Goal: Task Accomplishment & Management: Manage account settings

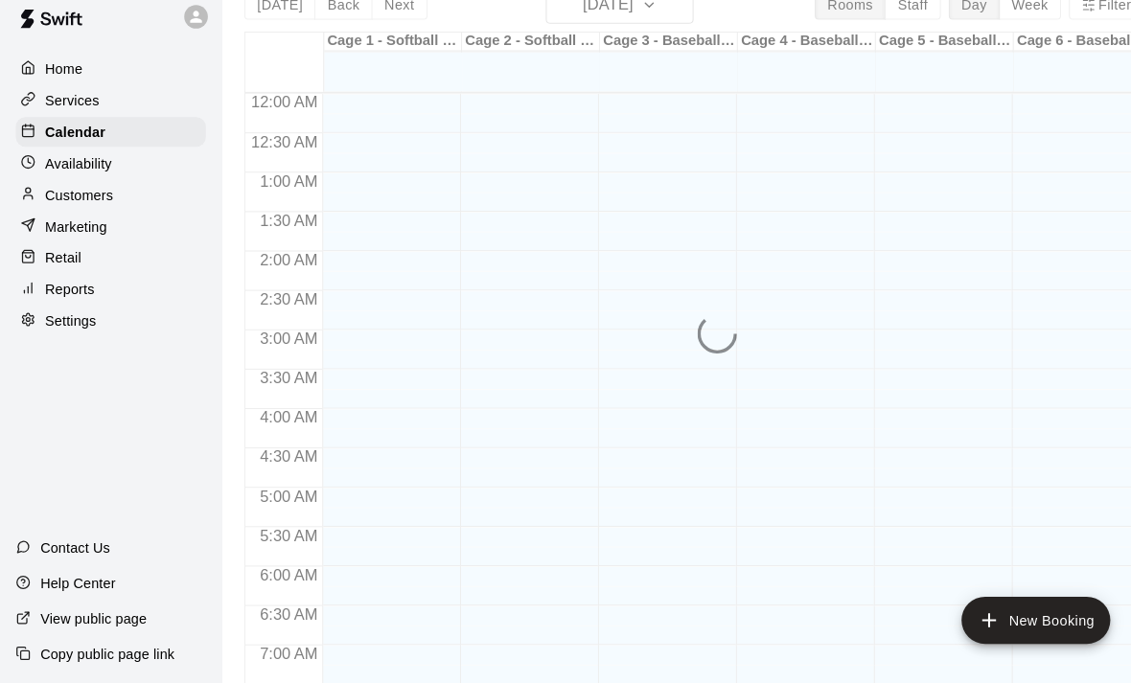
scroll to position [1144, 0]
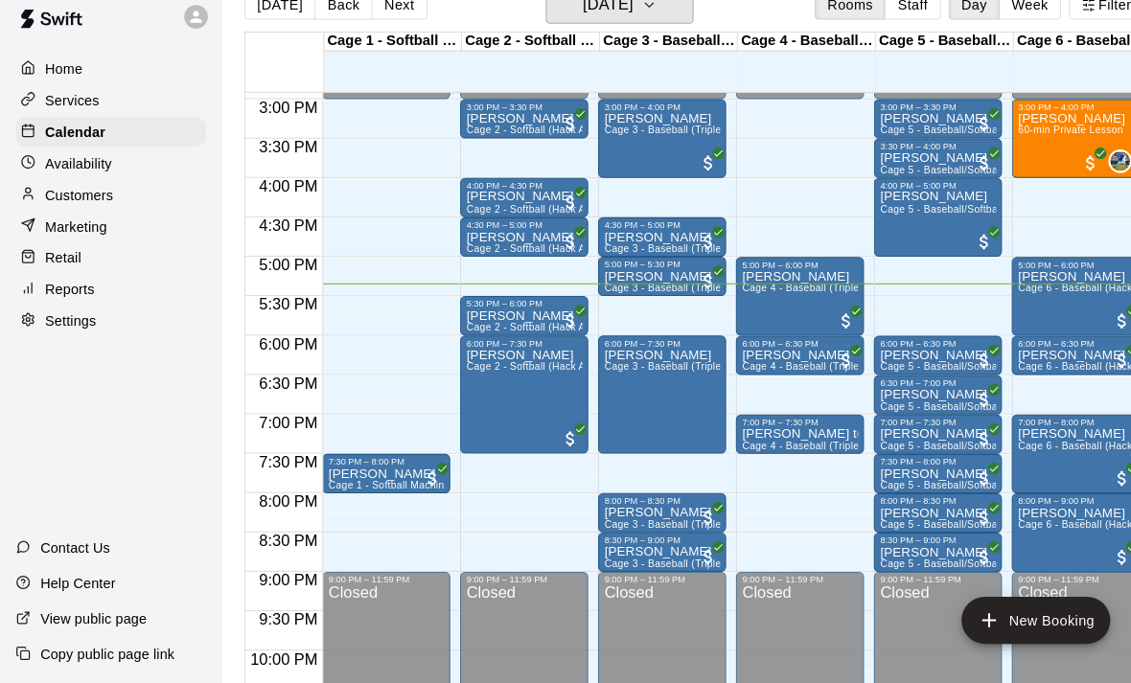
click at [616, 18] on h6 "Tuesday Sep 16" at bounding box center [591, 23] width 49 height 27
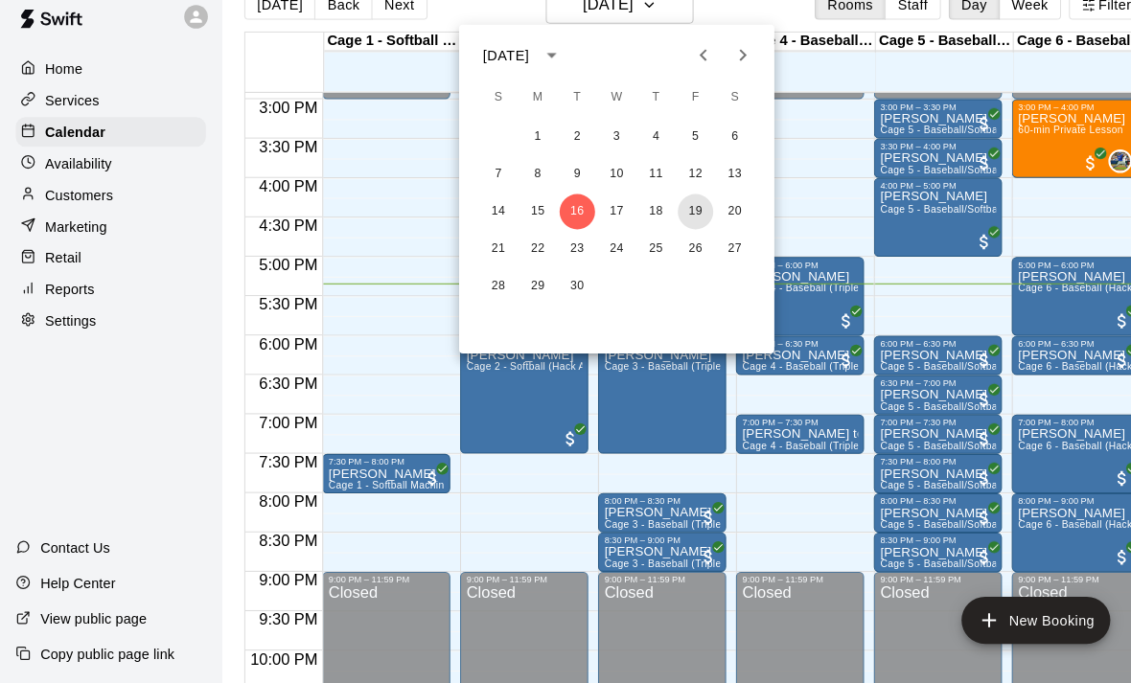
click at [667, 212] on button "19" at bounding box center [676, 224] width 34 height 34
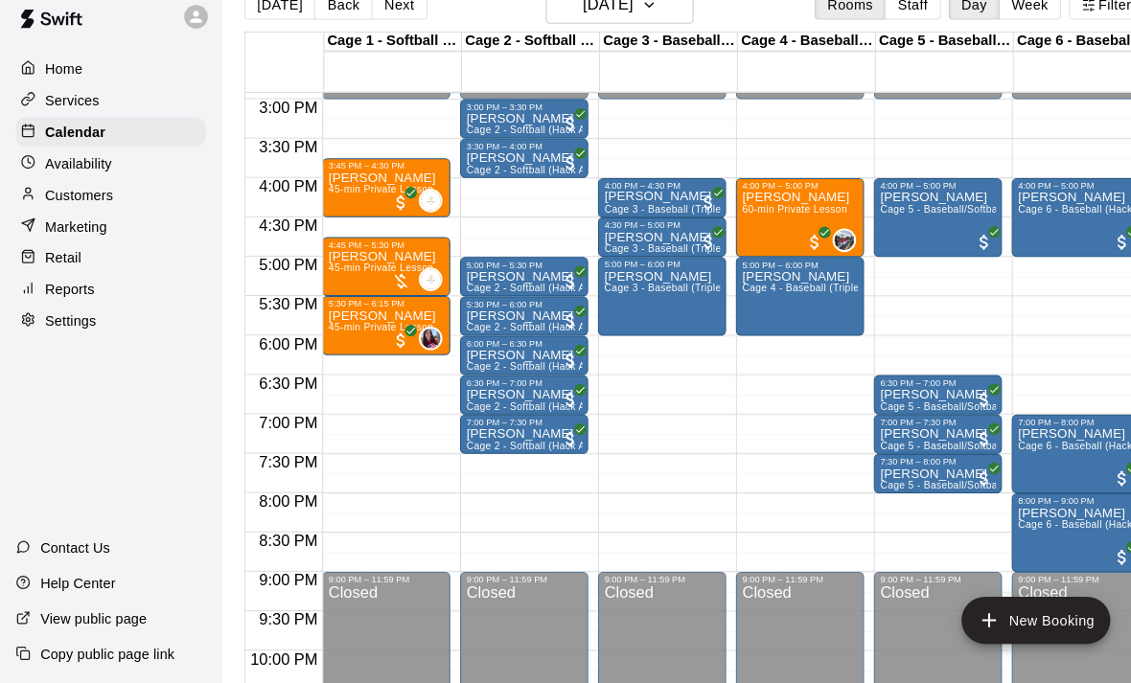
click at [637, 227] on div at bounding box center [643, 227] width 113 height 0
click at [611, 236] on icon "edit" at bounding box center [607, 244] width 17 height 17
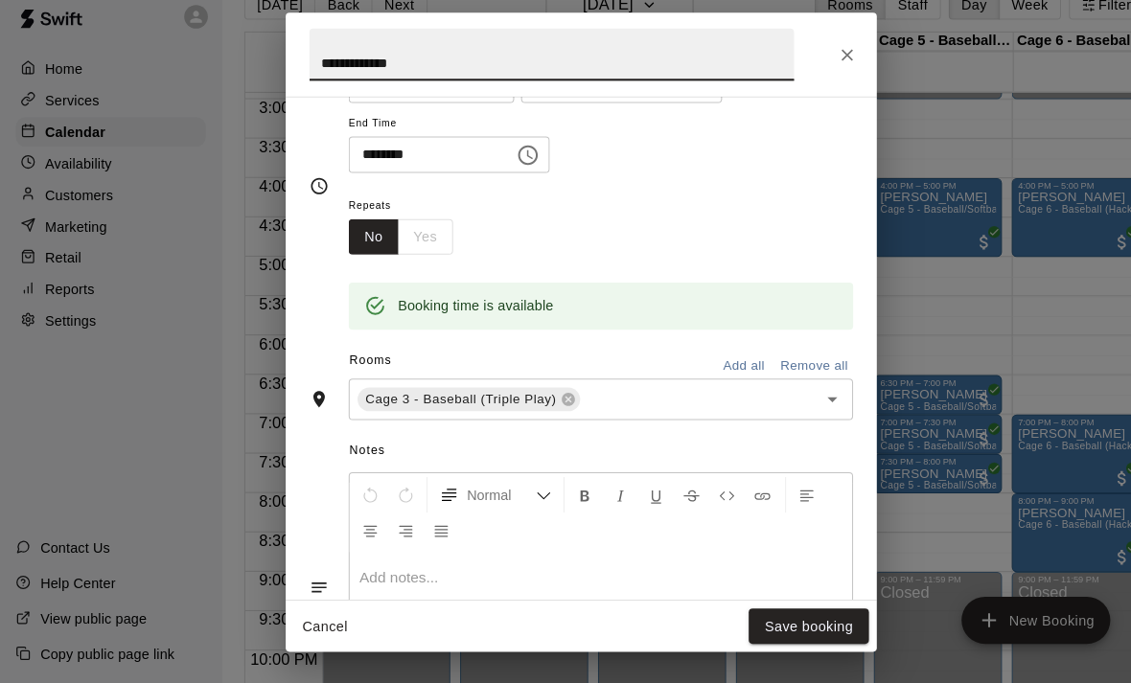
scroll to position [230, 0]
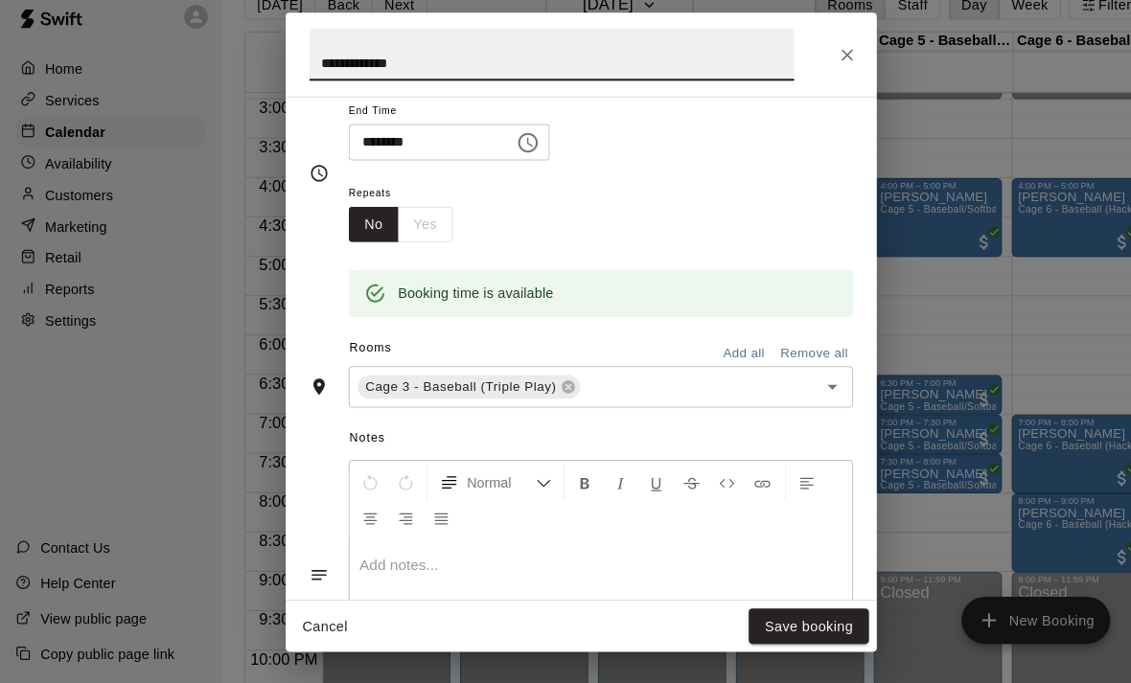
click at [559, 389] on icon at bounding box center [552, 395] width 12 height 12
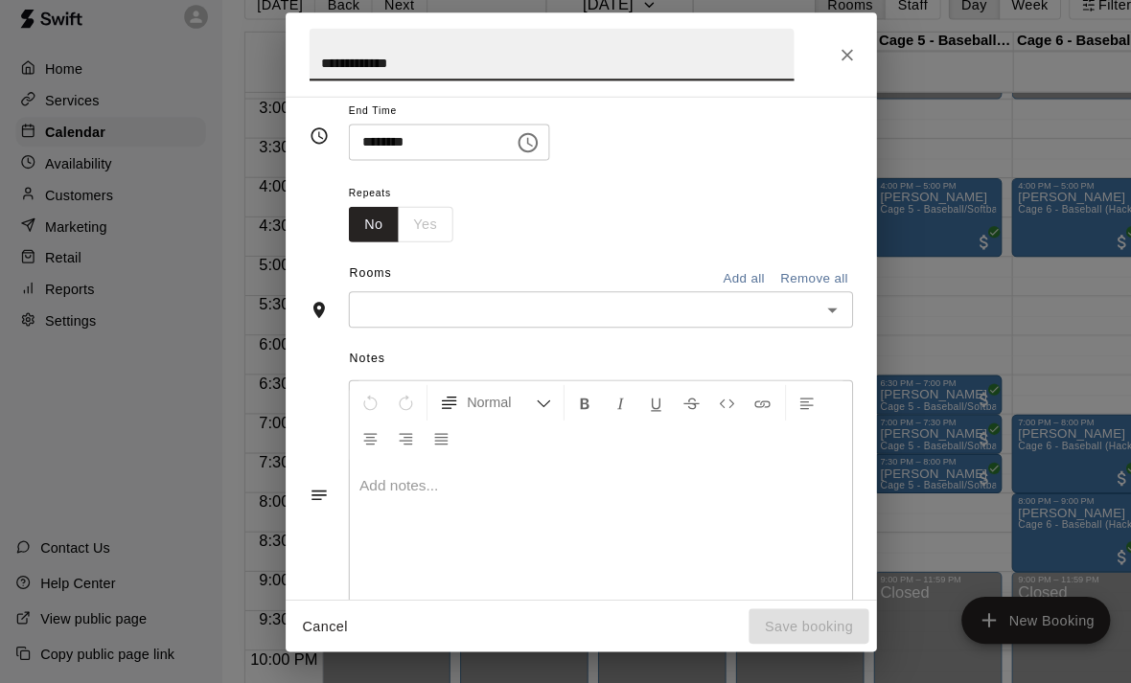
click at [812, 309] on icon "Open" at bounding box center [809, 320] width 23 height 23
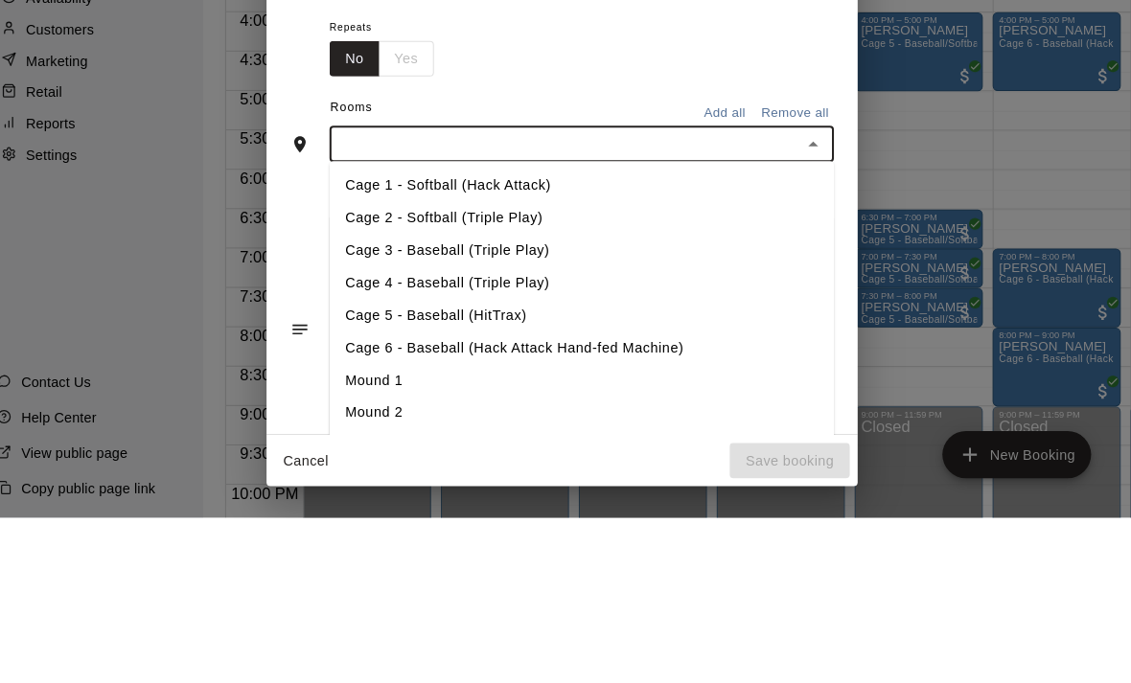
click at [440, 376] on li "Cage 2 - Softball (Triple Play)" at bounding box center [584, 392] width 491 height 32
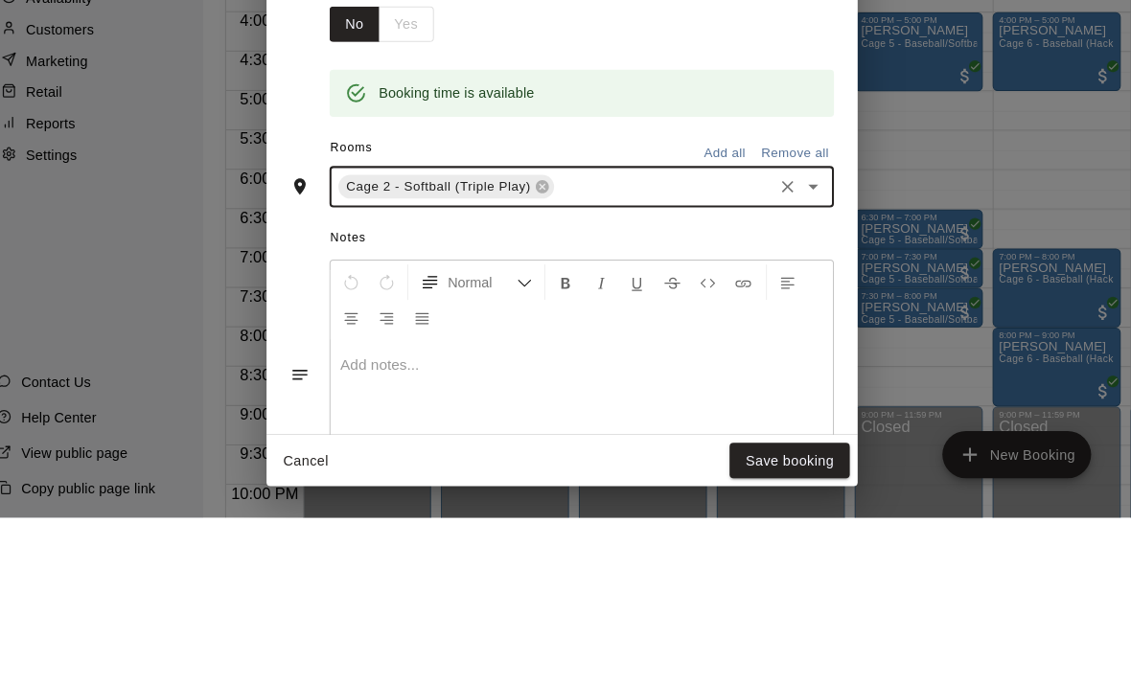
click at [786, 589] on div "**********" at bounding box center [565, 341] width 1131 height 683
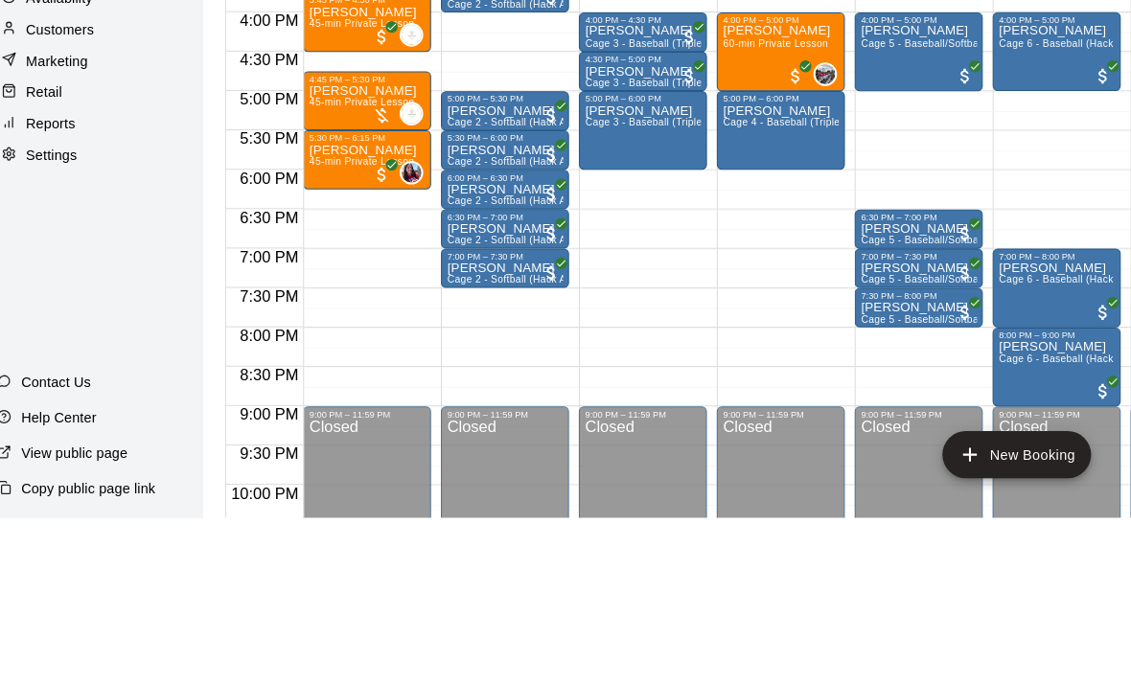
scroll to position [92, 0]
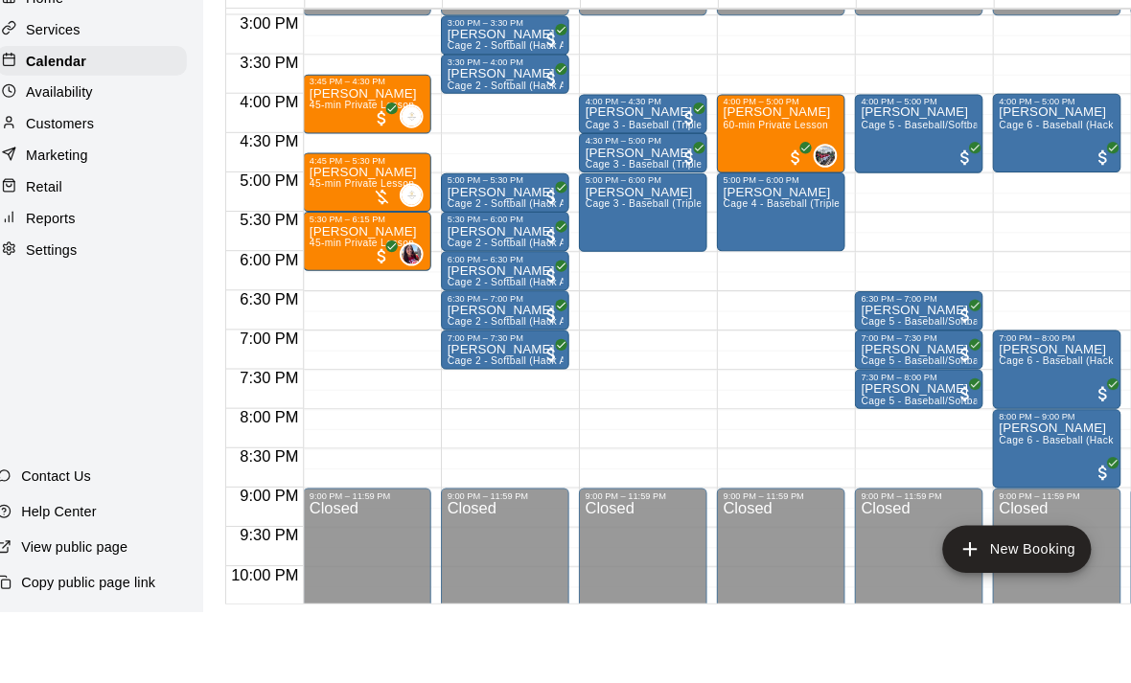
click at [785, 589] on div "**********" at bounding box center [565, 341] width 1131 height 683
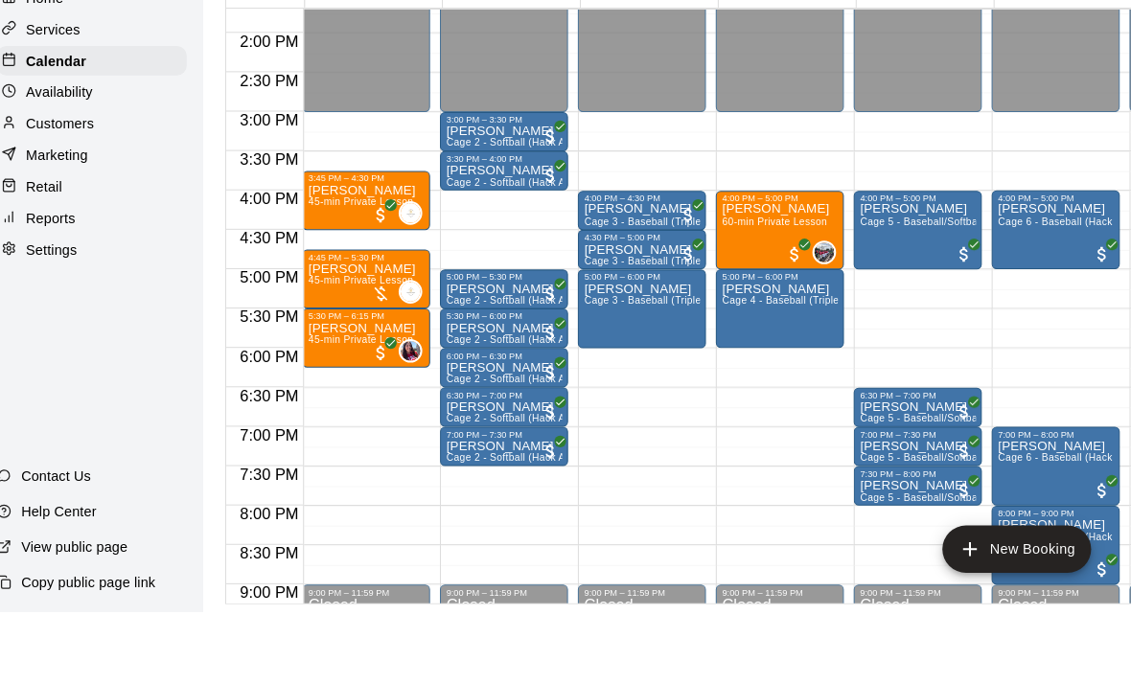
scroll to position [0, 1]
click at [615, 276] on div "4:00 PM – 4:30 PM" at bounding box center [642, 281] width 113 height 10
click at [569, 219] on button "delete" at bounding box center [588, 238] width 38 height 38
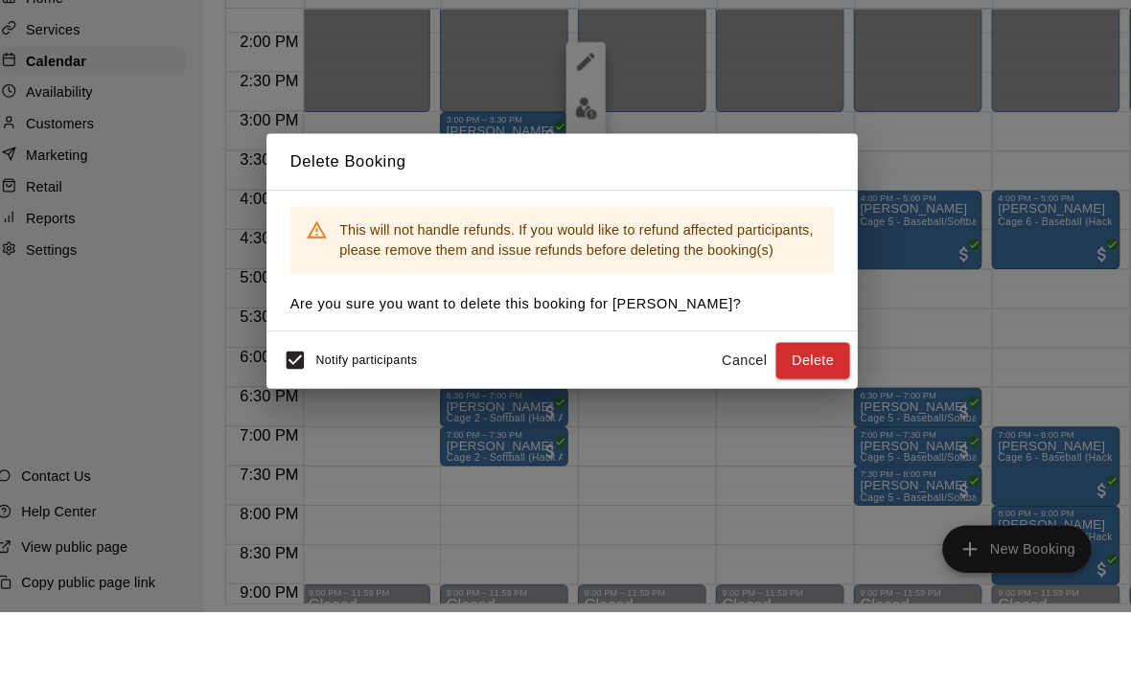
click at [719, 425] on div "Delete Booking This will not handle refunds. If you would like to refund affect…" at bounding box center [565, 341] width 1131 height 683
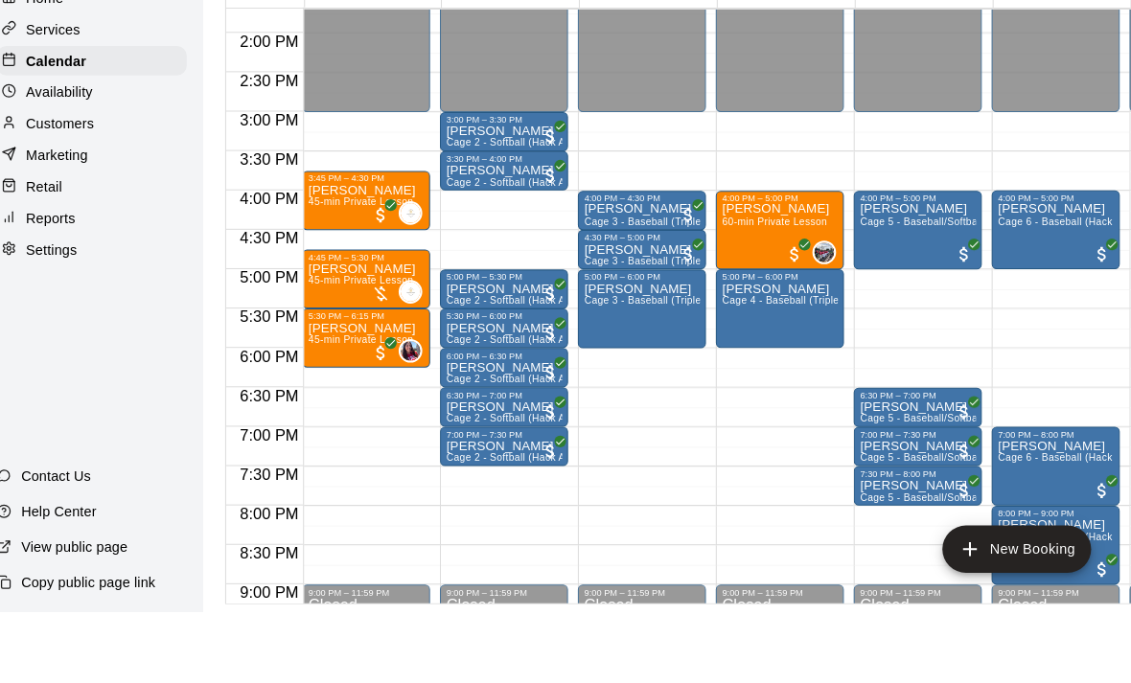
click at [627, 291] on p "Clint Marcus" at bounding box center [642, 291] width 113 height 0
click at [569, 192] on button "edit" at bounding box center [588, 210] width 38 height 37
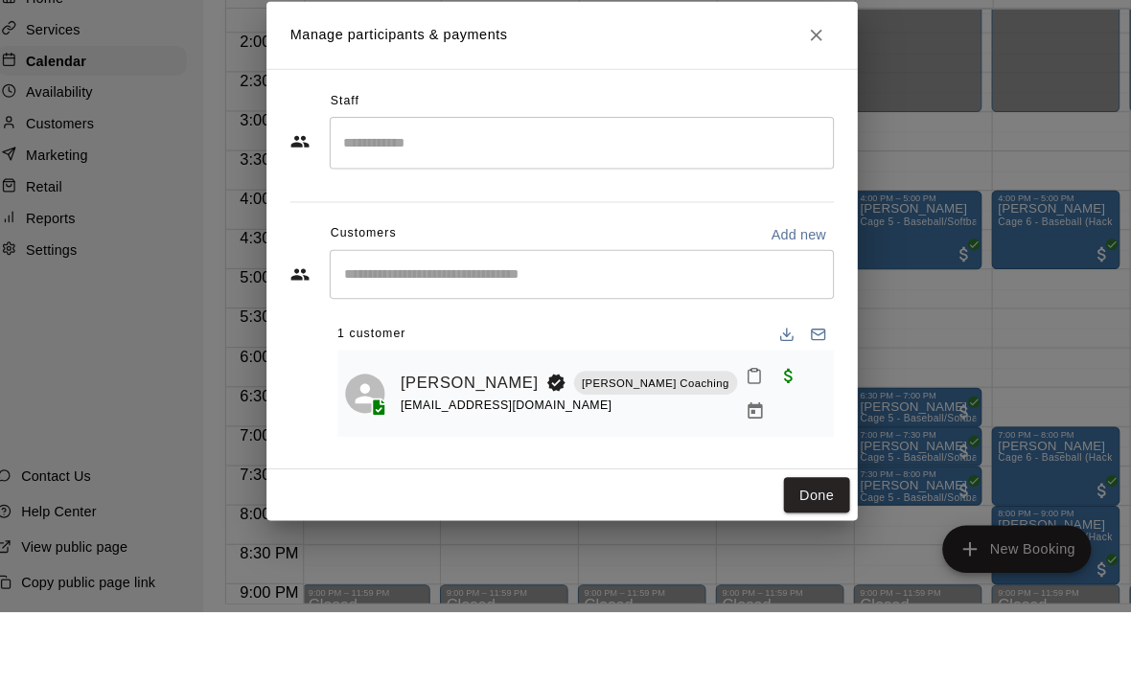
click at [789, 171] on div "Staff" at bounding box center [565, 186] width 529 height 31
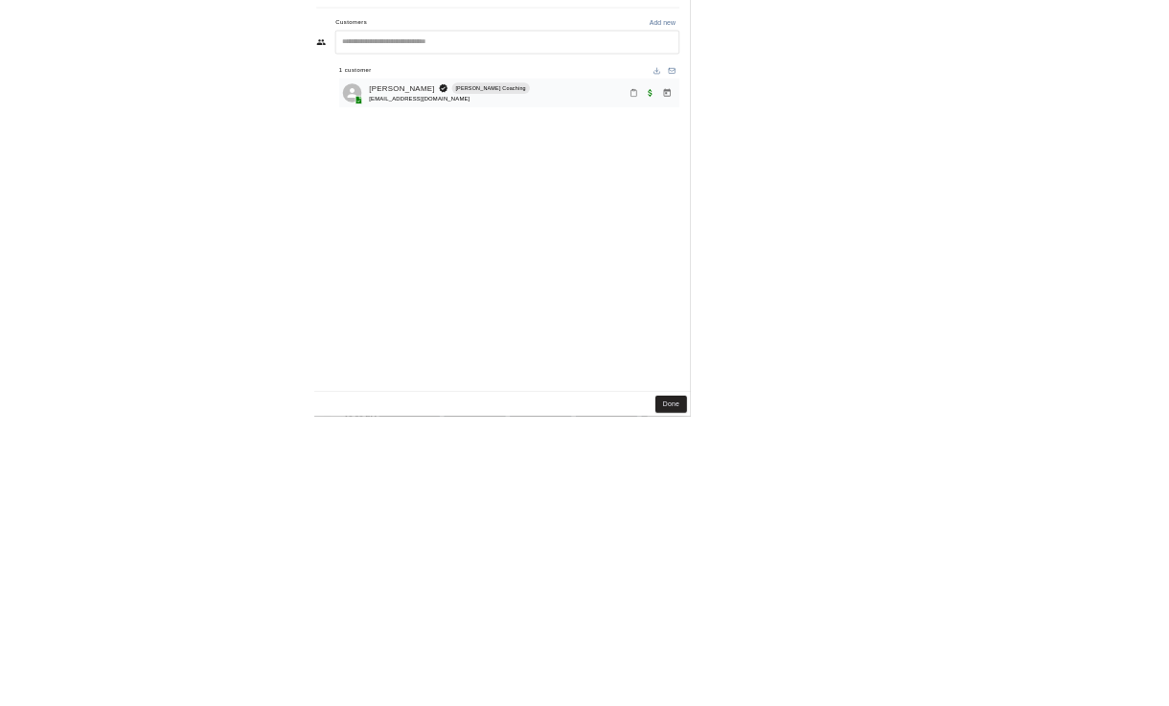
scroll to position [0, 8332]
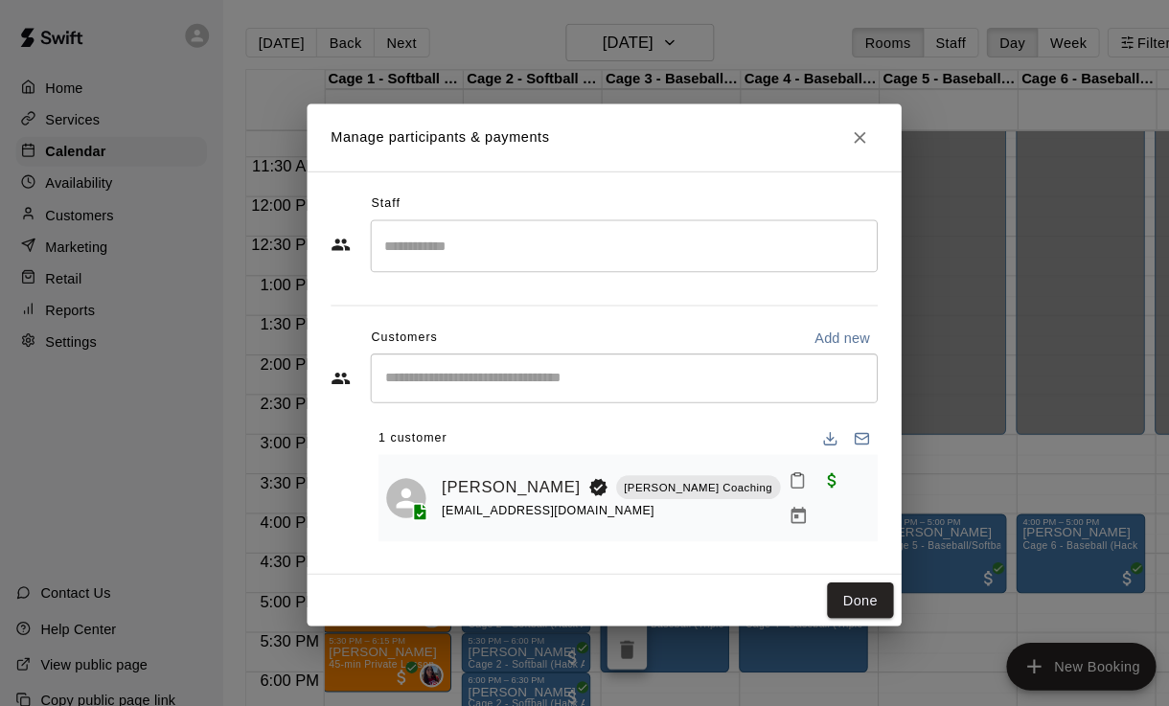
click at [829, 120] on button "Close" at bounding box center [832, 133] width 34 height 34
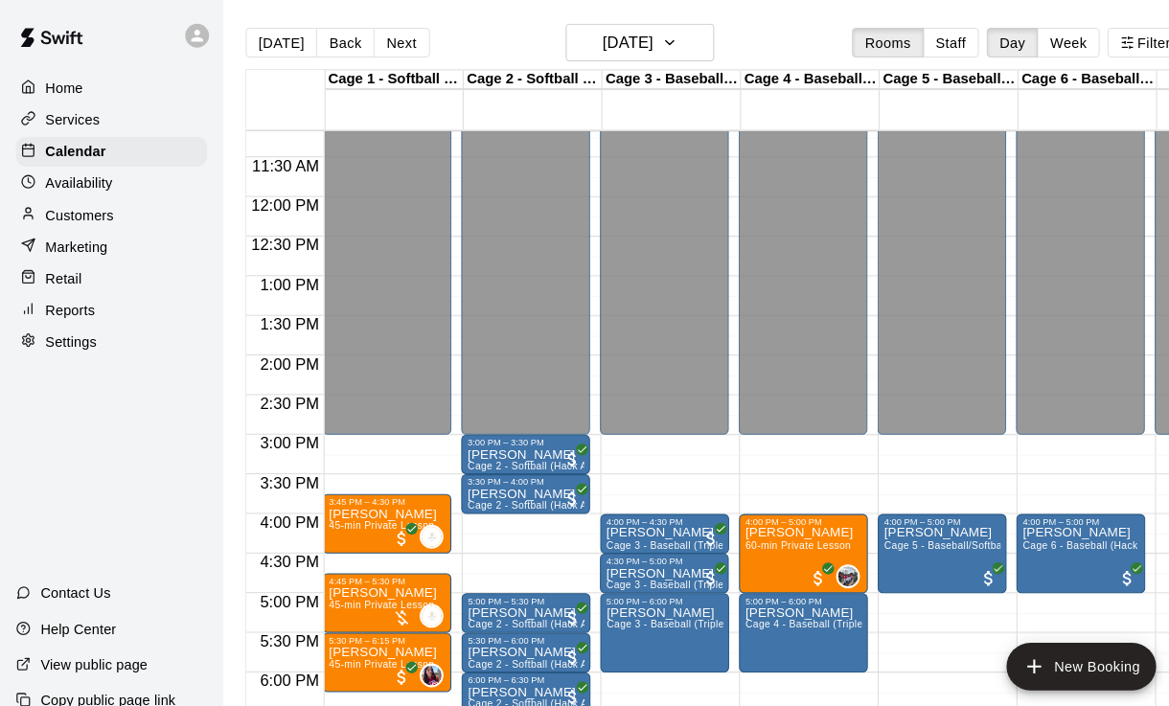
click at [34, 212] on icon at bounding box center [27, 206] width 14 height 14
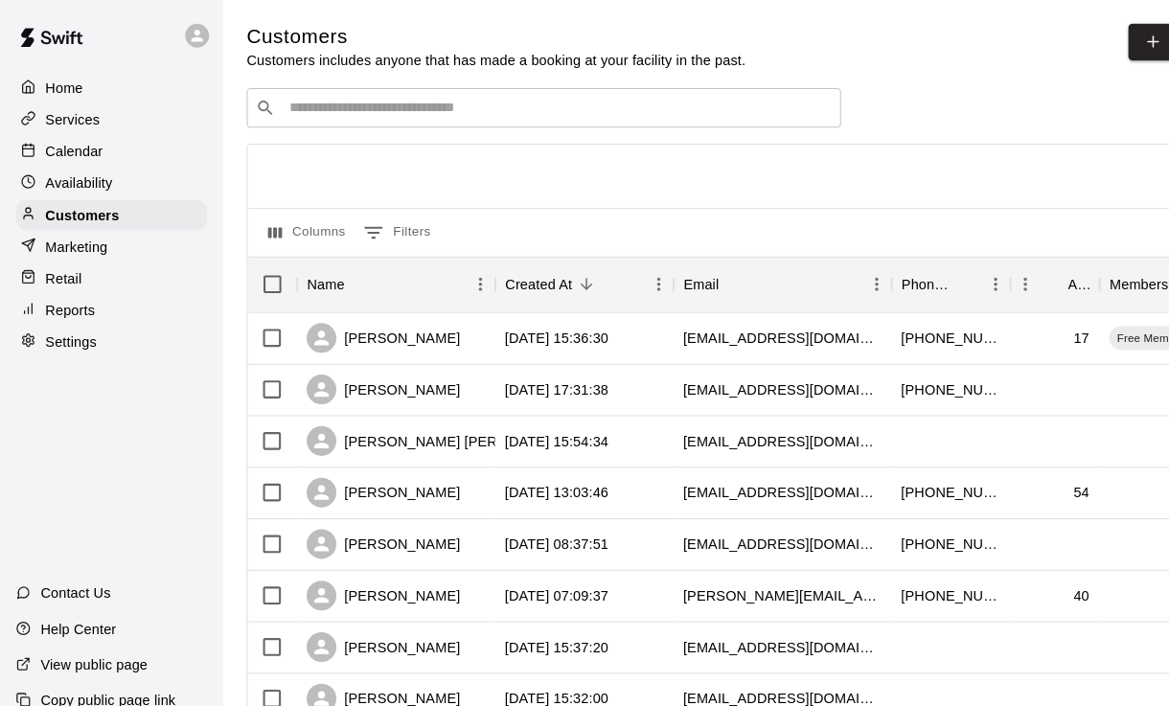
click at [1119, 46] on icon at bounding box center [1115, 40] width 17 height 17
select select "**"
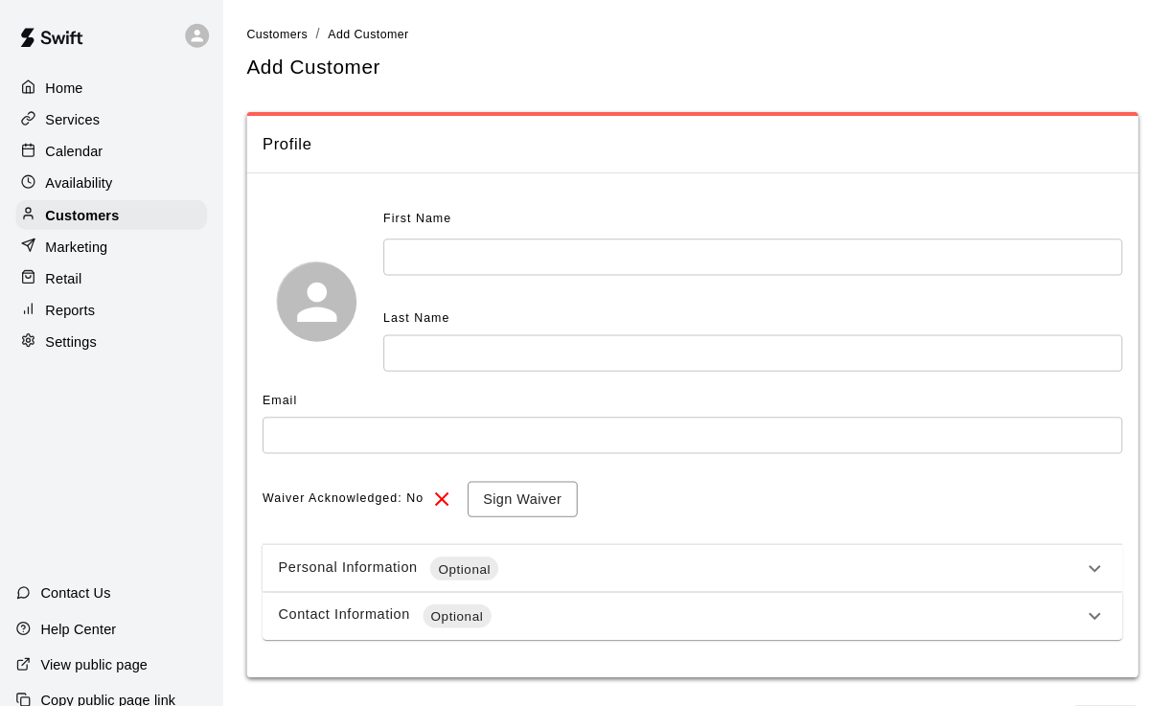
click at [395, 247] on input "text" at bounding box center [728, 248] width 715 height 35
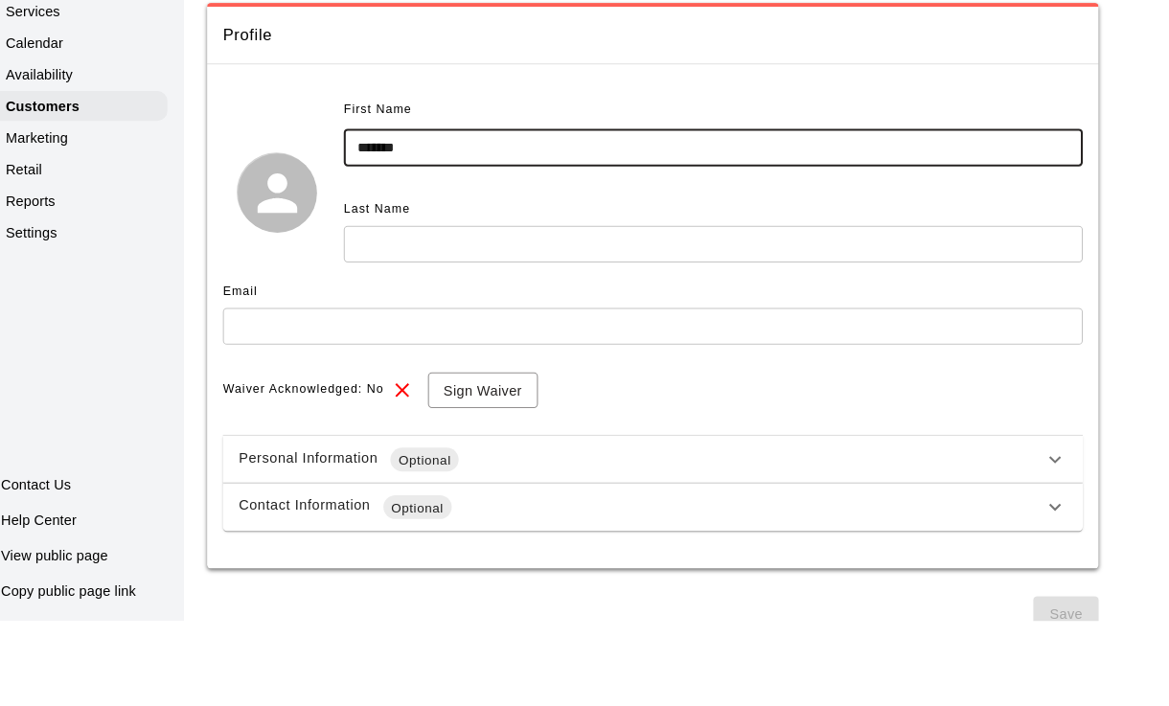
type input "*******"
click at [383, 324] on input "text" at bounding box center [728, 341] width 715 height 35
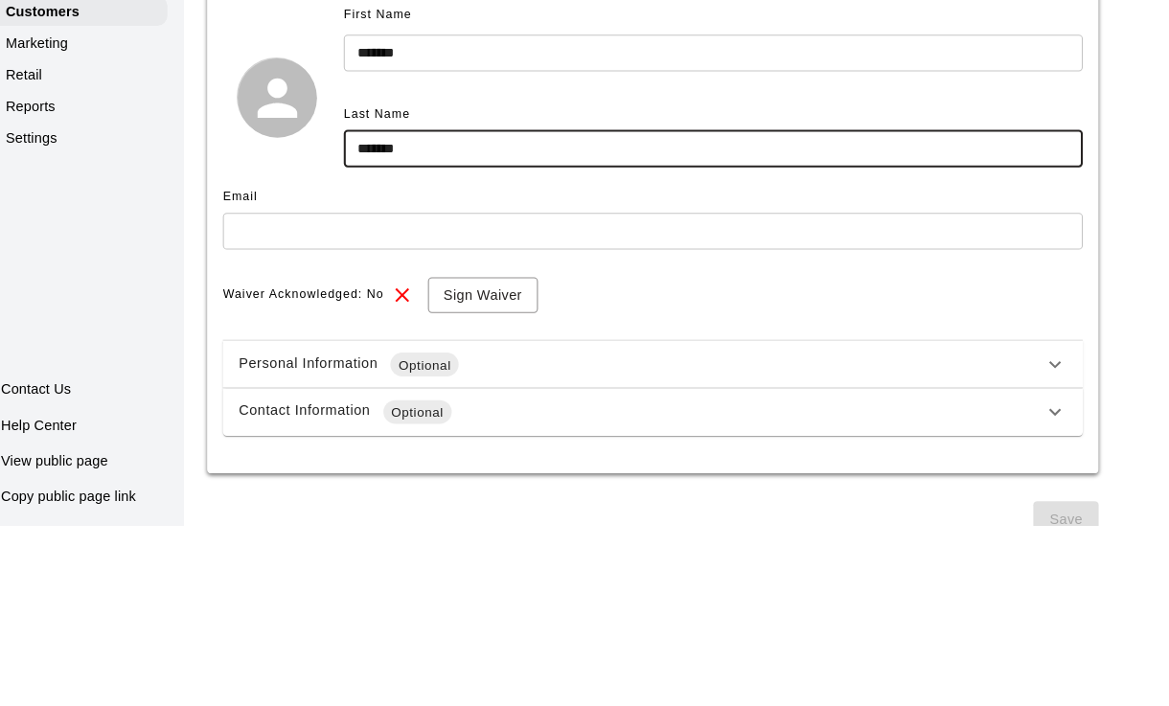
type input "*******"
click at [275, 403] on input "text" at bounding box center [670, 420] width 832 height 35
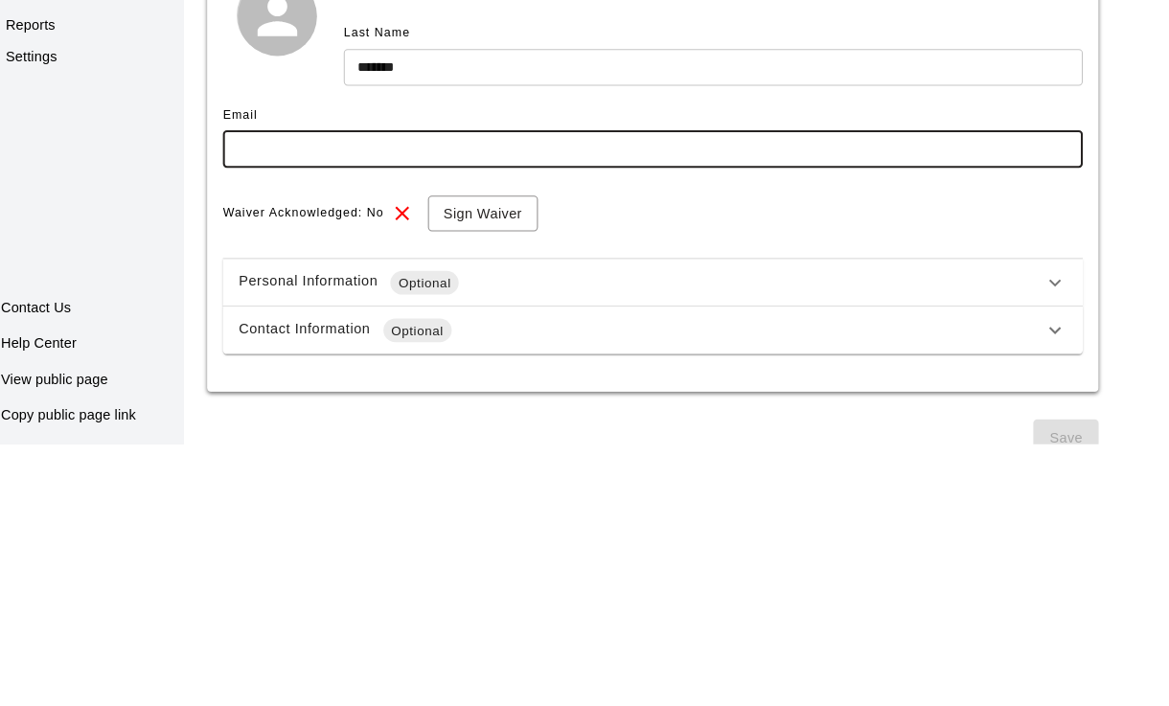
type input "*"
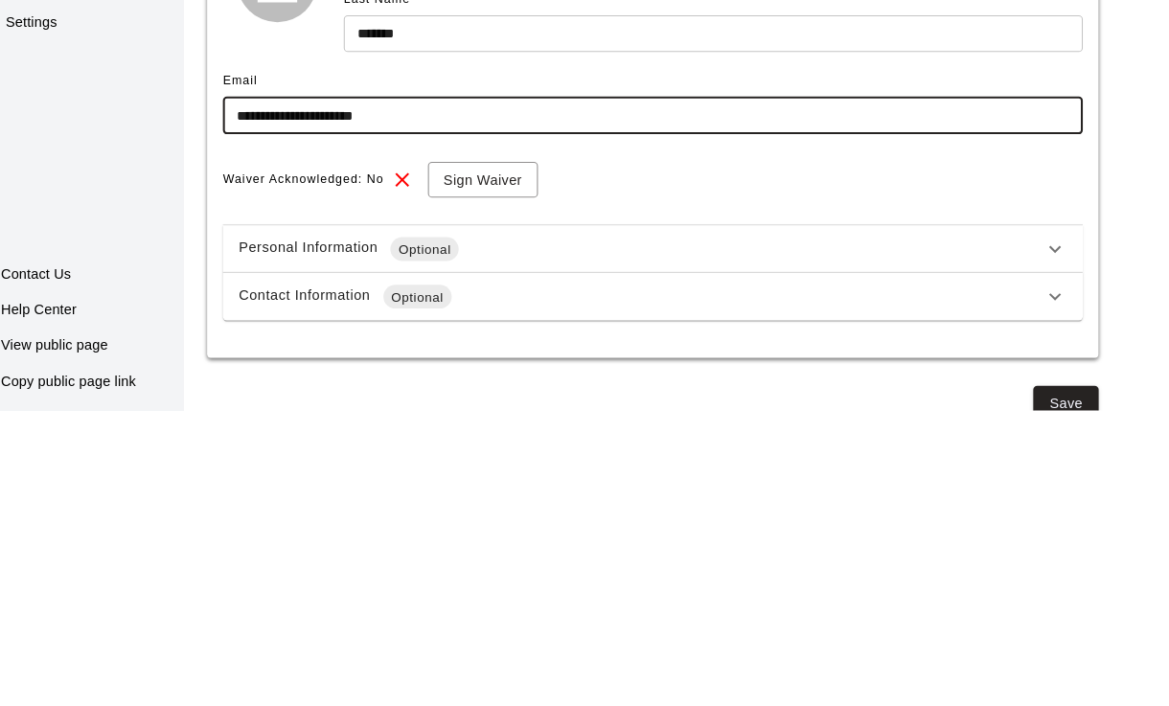
scroll to position [21, 0]
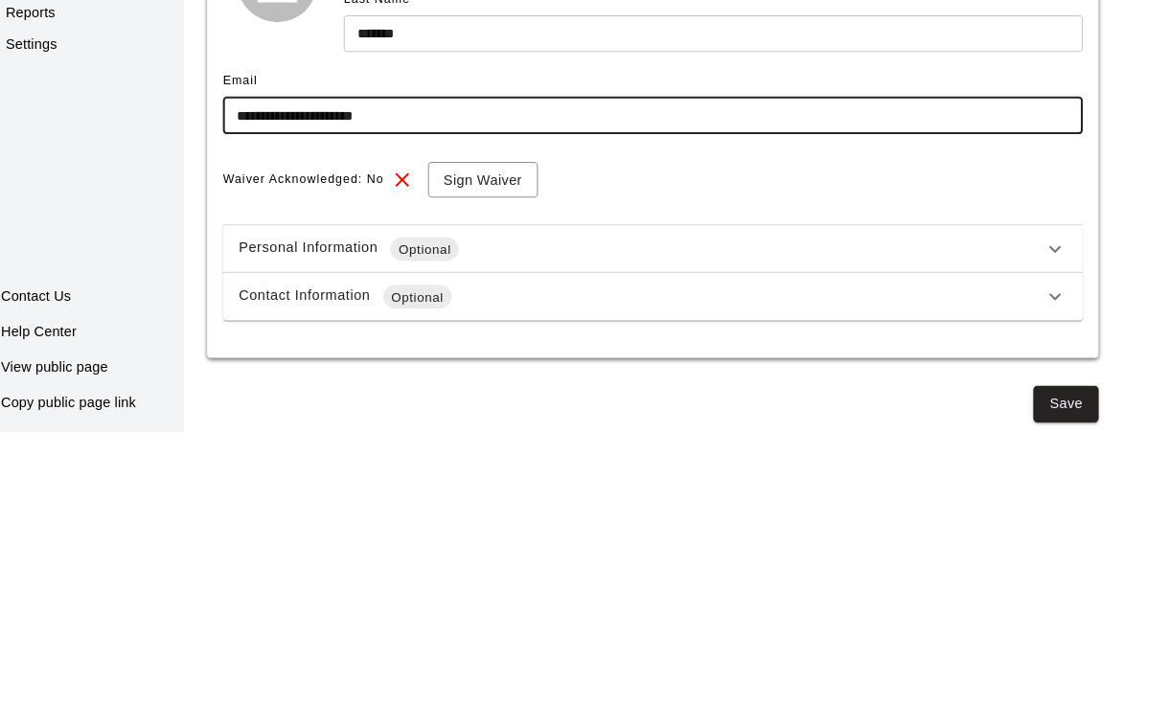
type input "**********"
click at [1008, 563] on div "Contact Information Optional" at bounding box center [658, 574] width 778 height 23
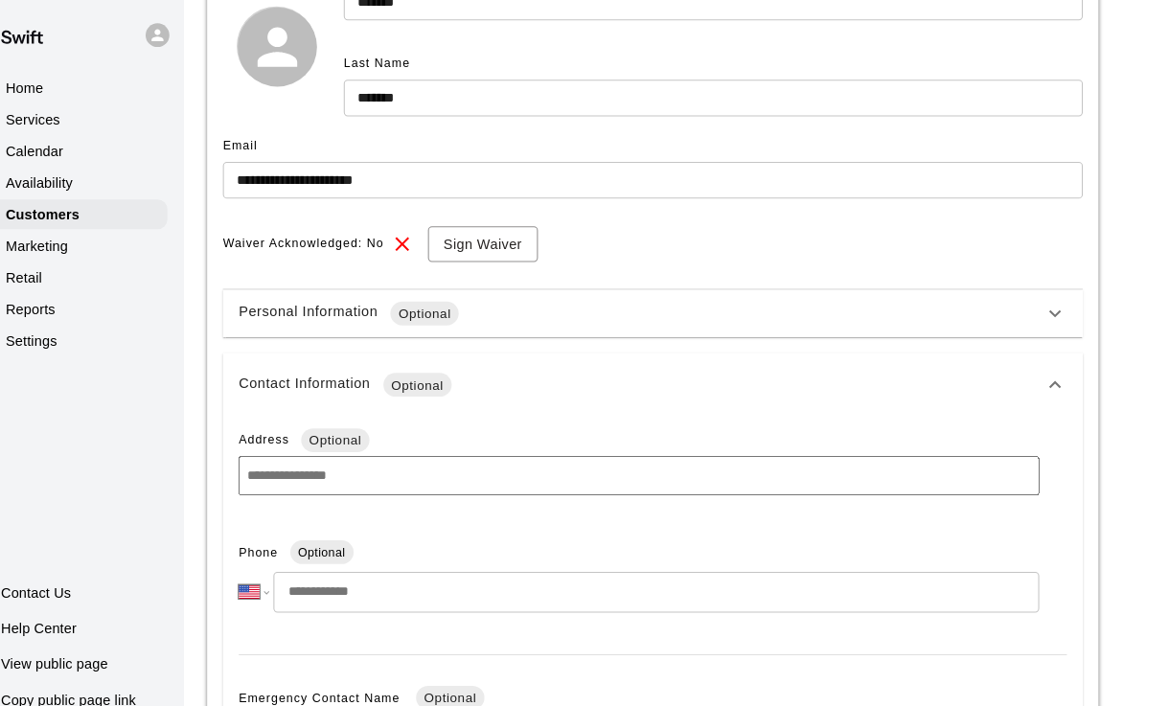
click at [817, 566] on input "tel" at bounding box center [673, 573] width 741 height 39
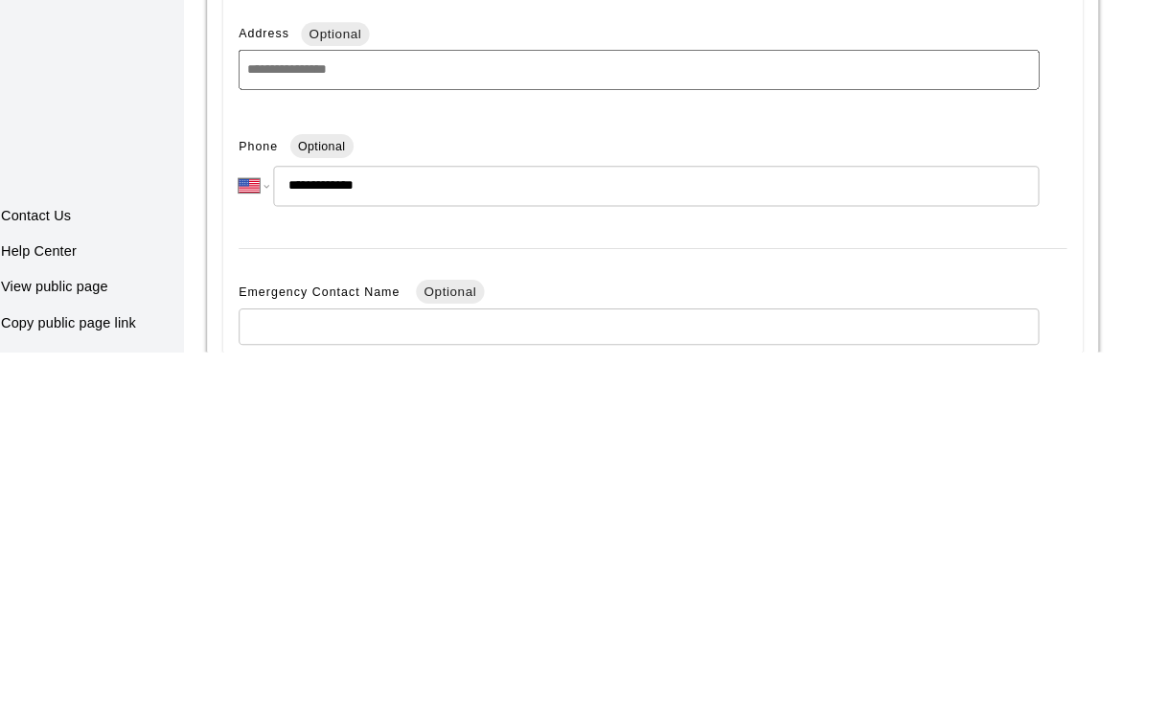
type input "**********"
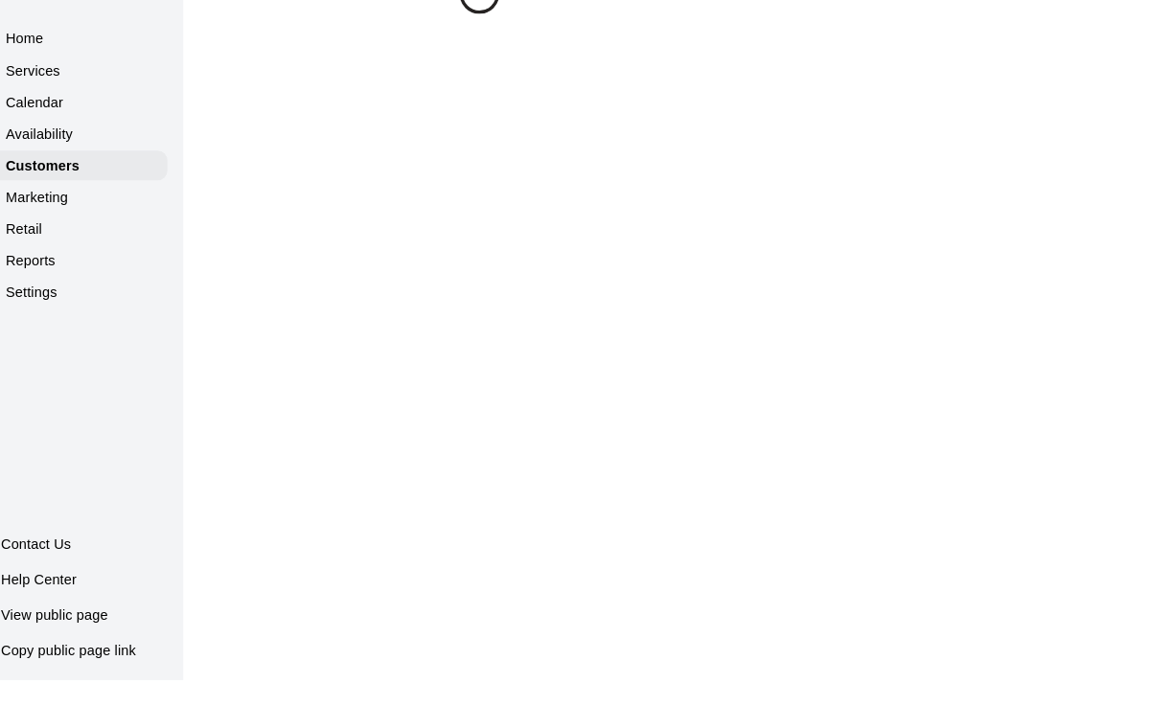
scroll to position [0, 0]
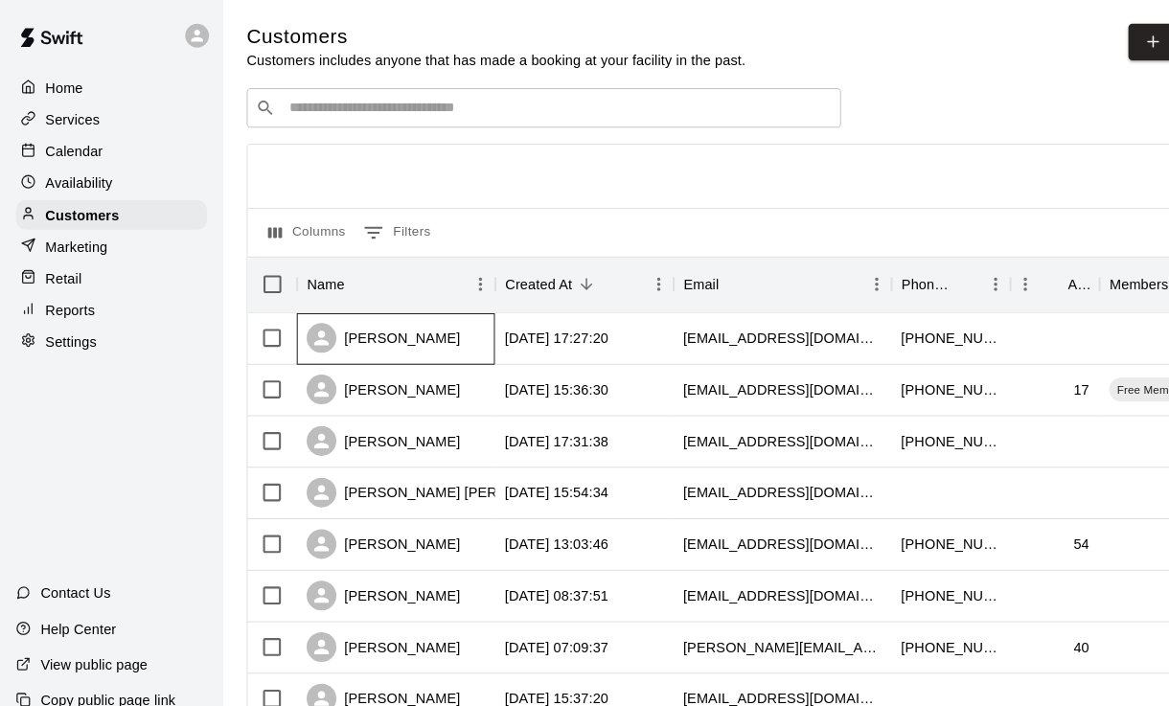
click at [399, 316] on div "[PERSON_NAME]" at bounding box center [371, 326] width 149 height 29
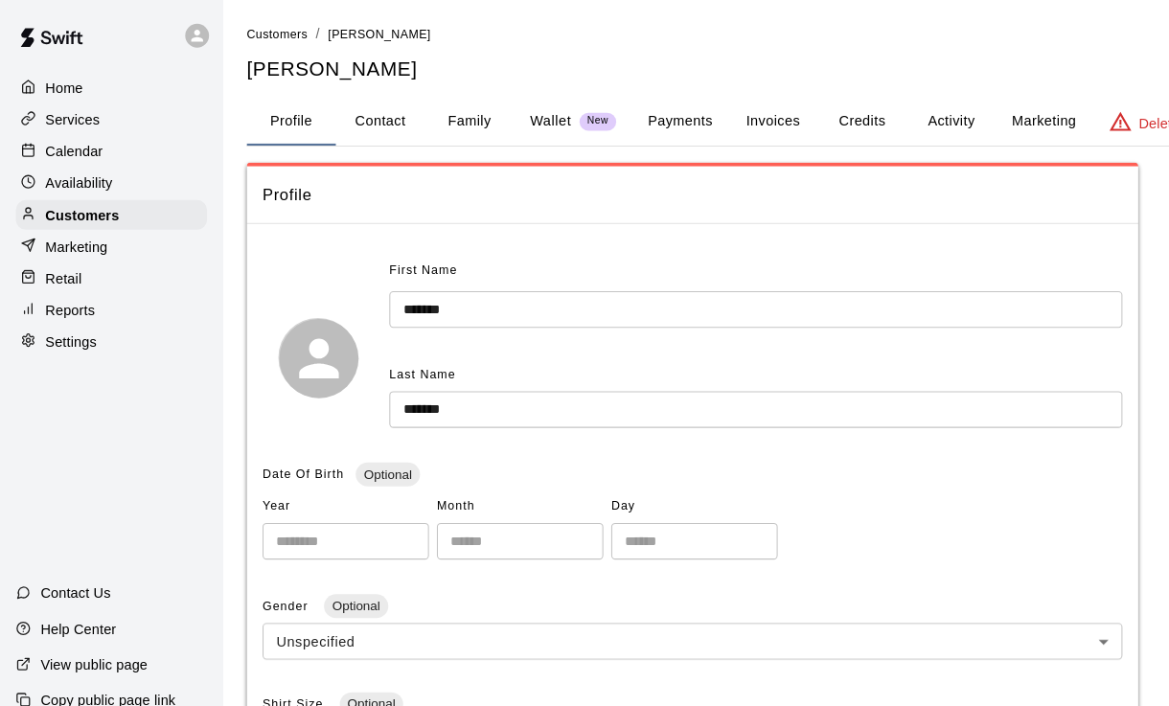
click at [386, 98] on button "Contact" at bounding box center [368, 118] width 86 height 46
select select "**"
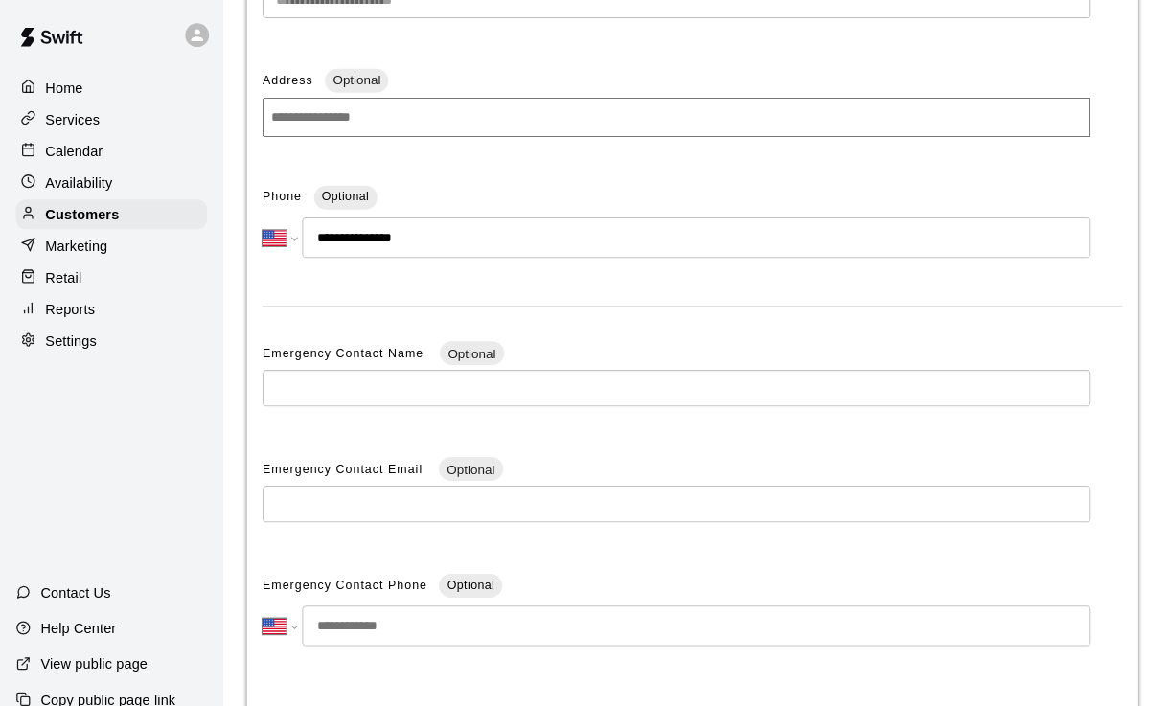
scroll to position [296, 0]
click at [866, 606] on input "tel" at bounding box center [673, 605] width 763 height 39
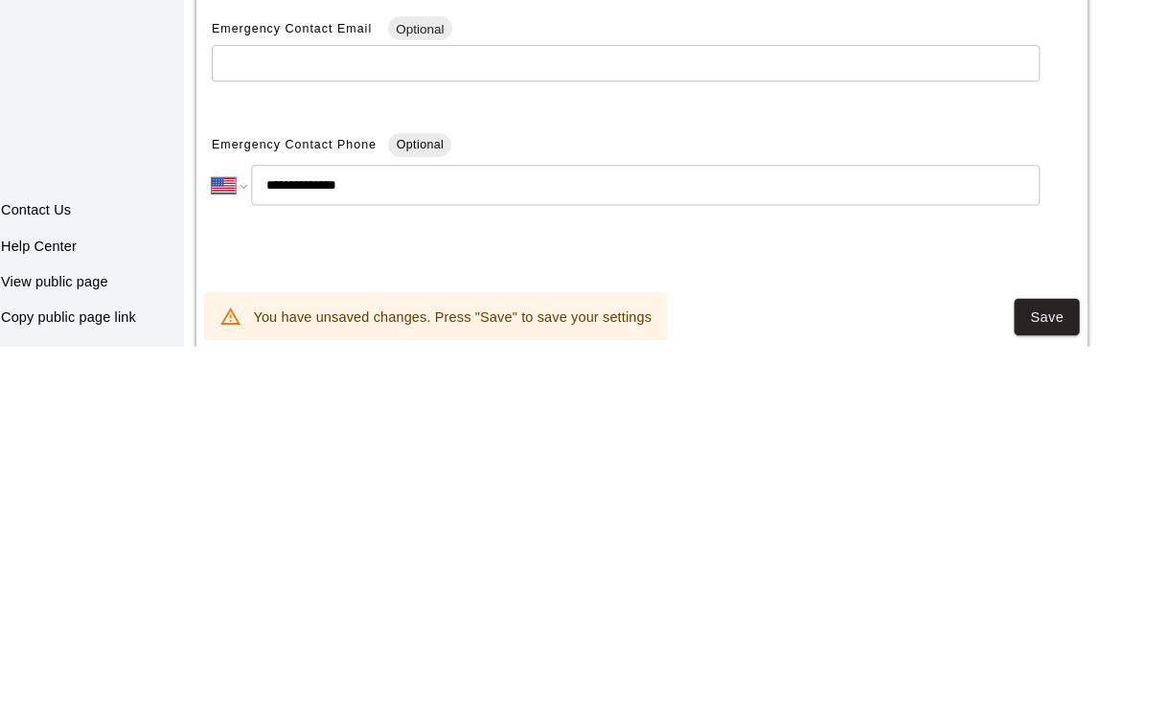
type input "**********"
click at [1020, 660] on button "Save" at bounding box center [1051, 677] width 63 height 35
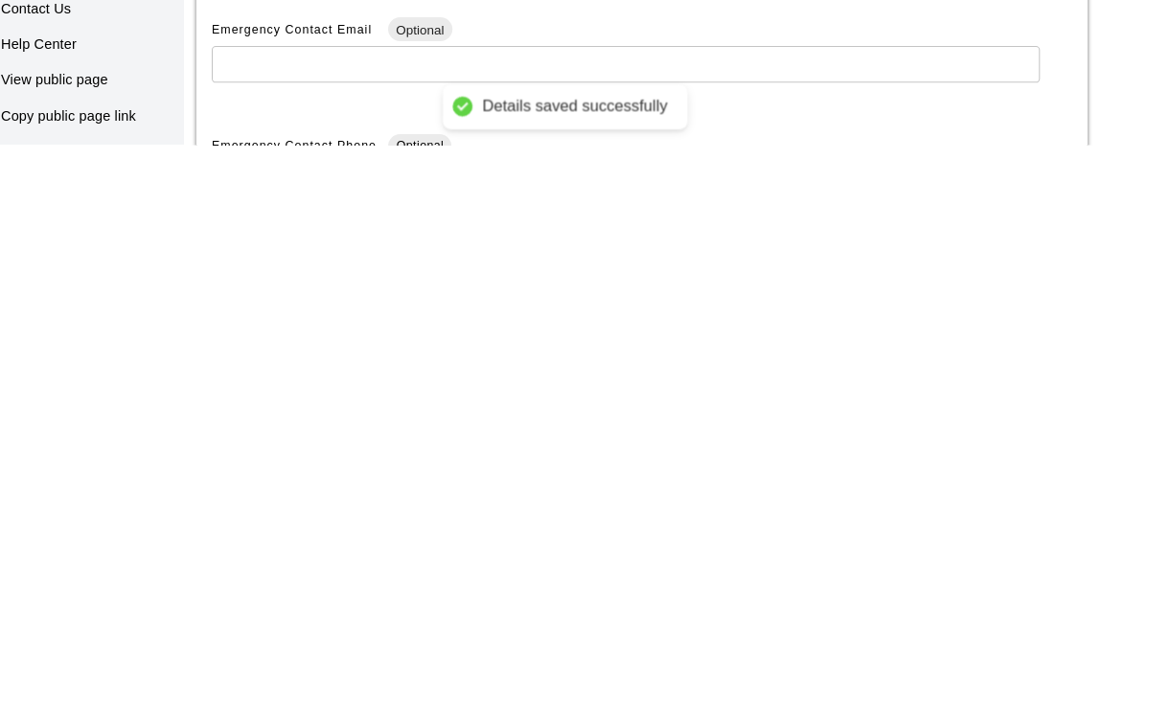
scroll to position [0, 11]
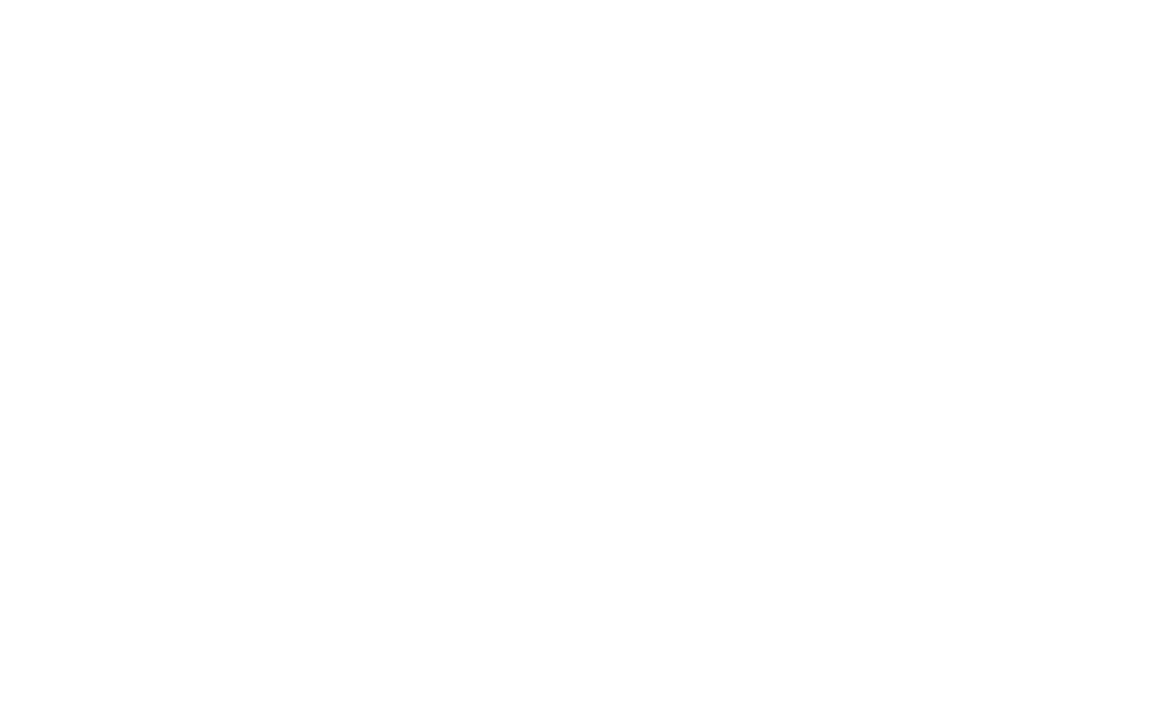
click at [780, 124] on button "Credits" at bounding box center [823, 118] width 86 height 46
click at [885, 124] on button "Activity" at bounding box center [909, 118] width 86 height 46
click at [998, 303] on button "Assign Membership" at bounding box center [1008, 318] width 134 height 30
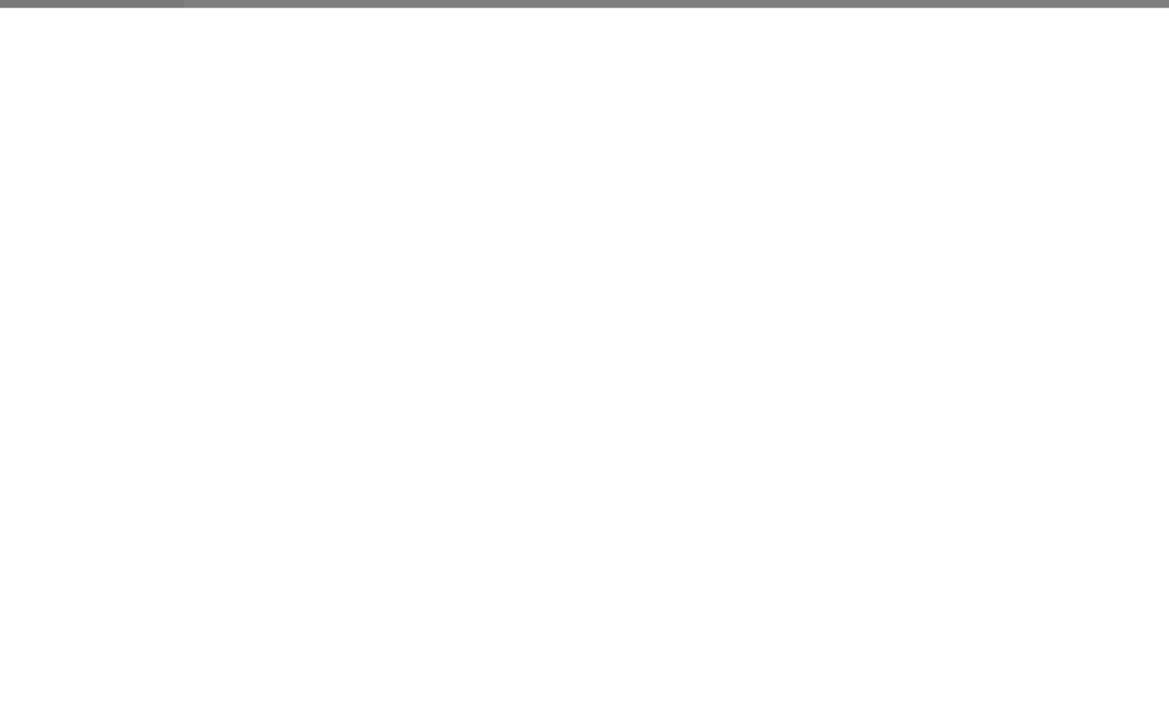
click at [770, 234] on div "Membership ​ ​" at bounding box center [584, 237] width 529 height 55
click at [783, 241] on div "Membership ​ ​" at bounding box center [584, 237] width 529 height 55
click at [806, 264] on body "Home Services Calendar Availability Customers Marketing Retail Reports Settings…" at bounding box center [573, 279] width 1169 height 559
click at [394, 504] on li "Valley Velo $140" at bounding box center [546, 488] width 529 height 32
type input "**********"
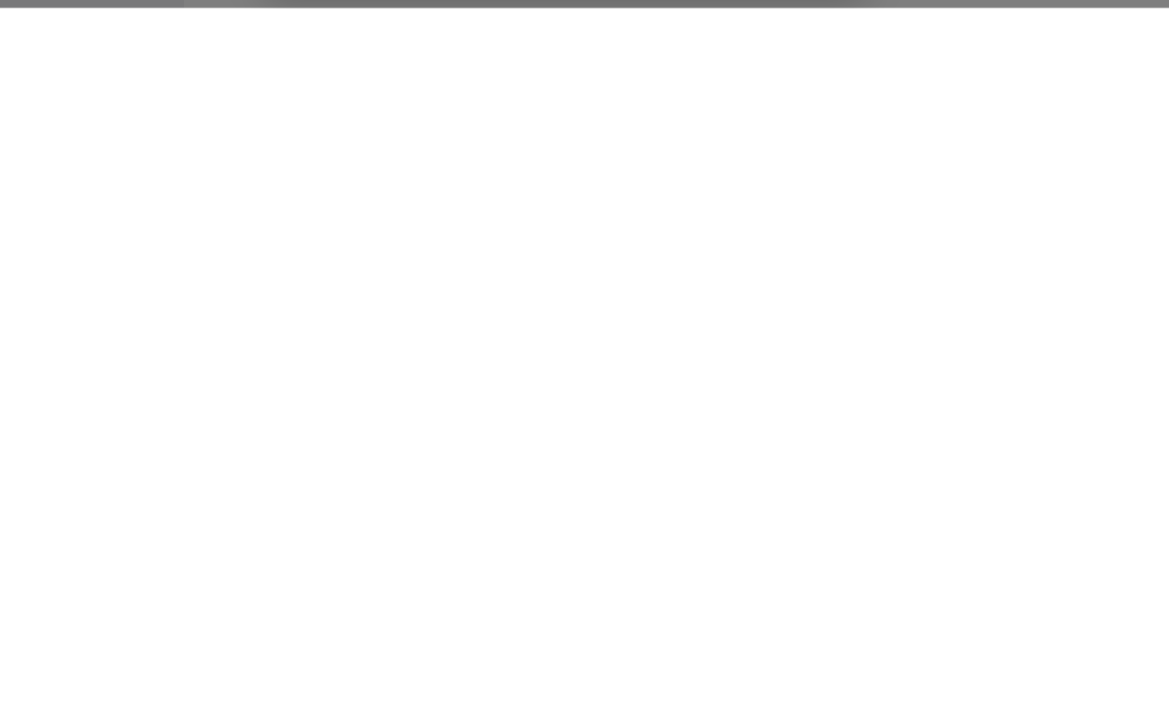
click at [676, 165] on body "**********" at bounding box center [573, 279] width 1169 height 559
click at [340, 504] on li "Valley Velo $140" at bounding box center [546, 488] width 529 height 32
click at [615, 159] on body "**********" at bounding box center [573, 279] width 1169 height 559
click at [307, 536] on li "Valley Velo $125" at bounding box center [546, 520] width 529 height 32
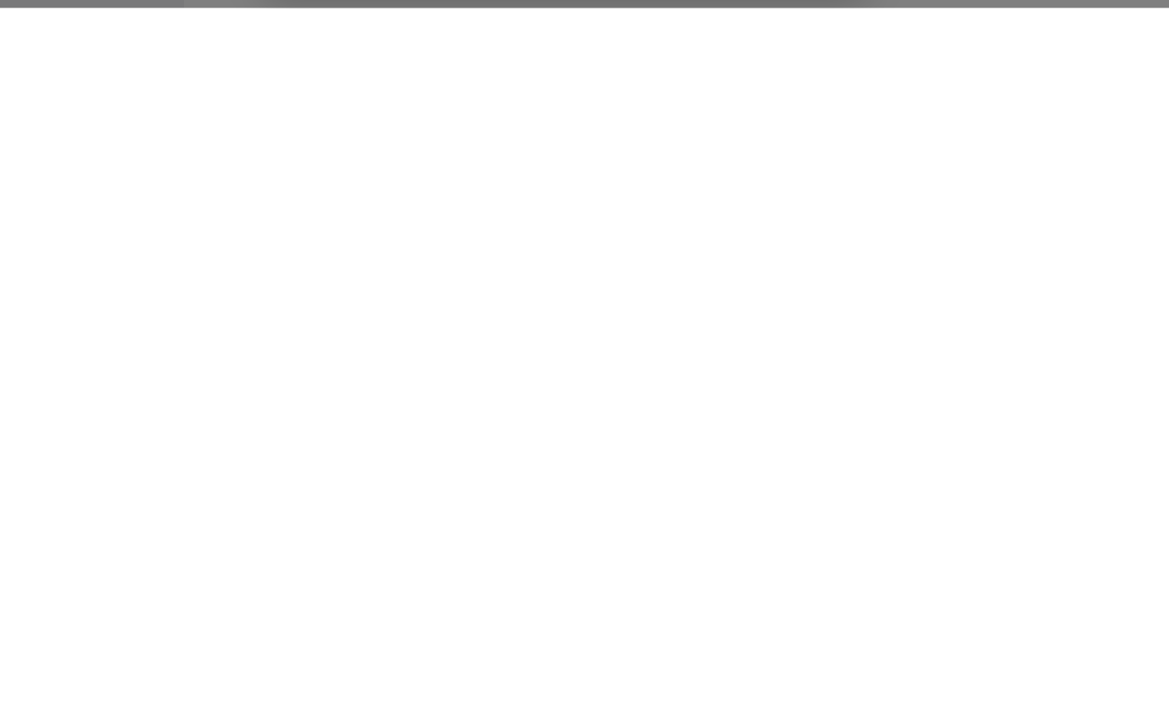
click at [788, 586] on button "Add" at bounding box center [818, 575] width 61 height 30
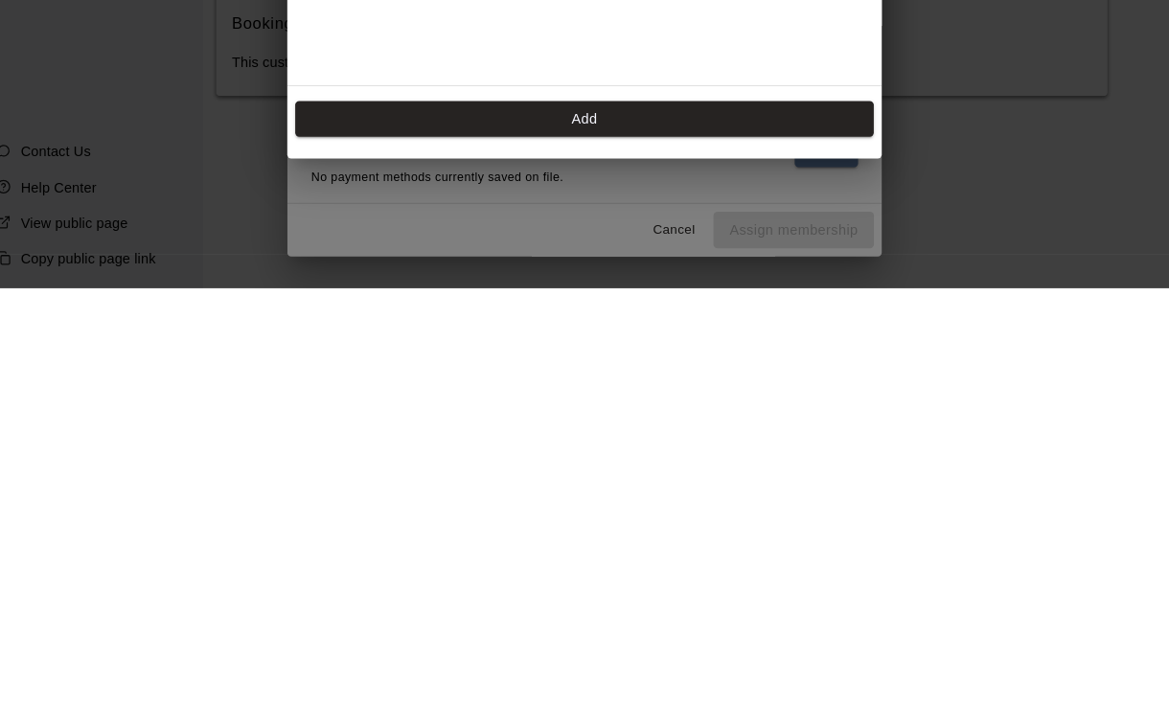
scroll to position [149, 0]
click at [342, 525] on button "Add" at bounding box center [585, 542] width 560 height 35
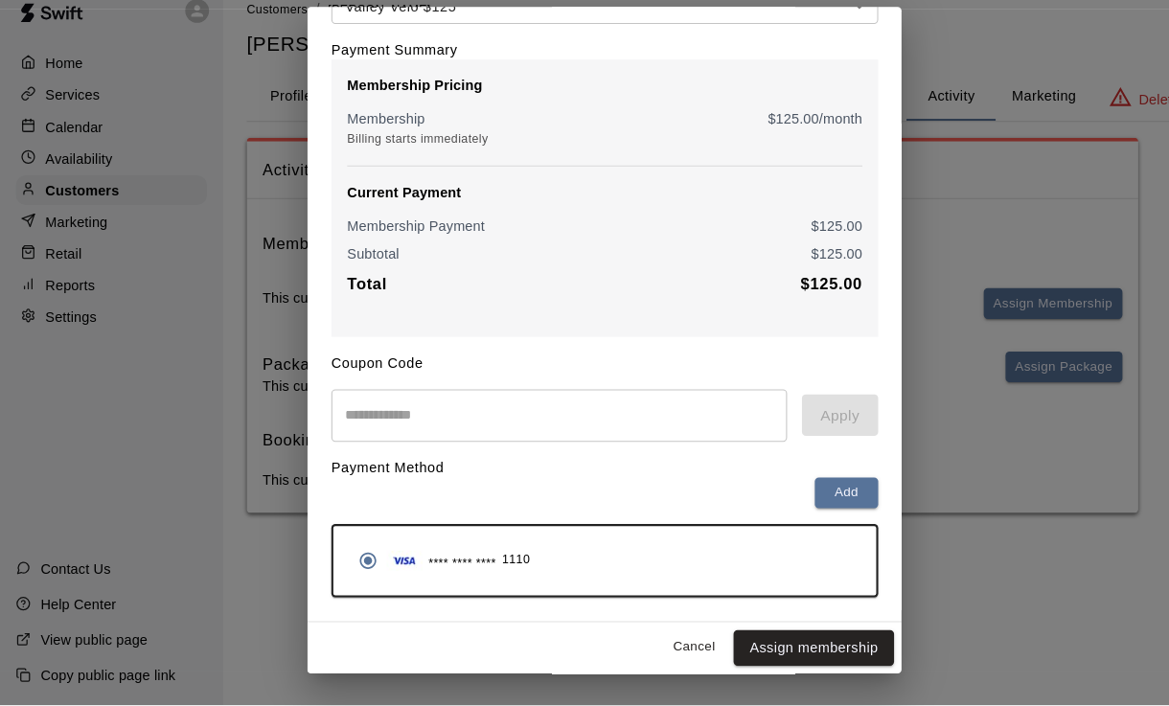
scroll to position [1, 0]
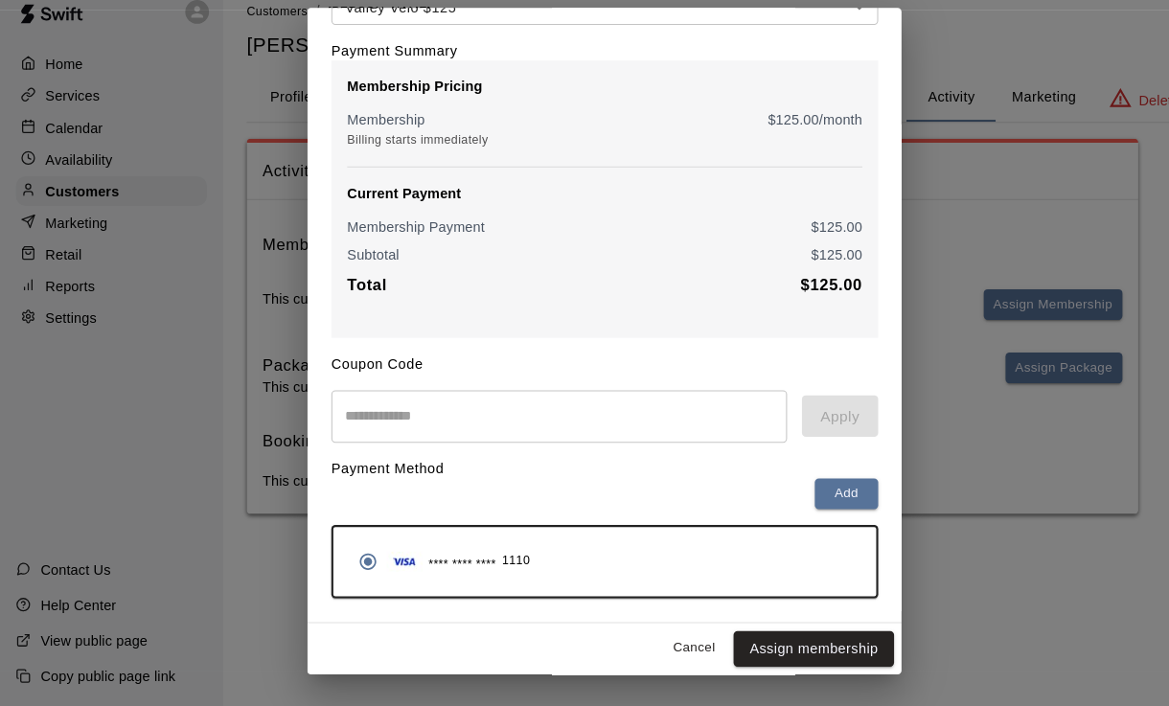
click at [800, 633] on button "Assign membership" at bounding box center [786, 650] width 155 height 35
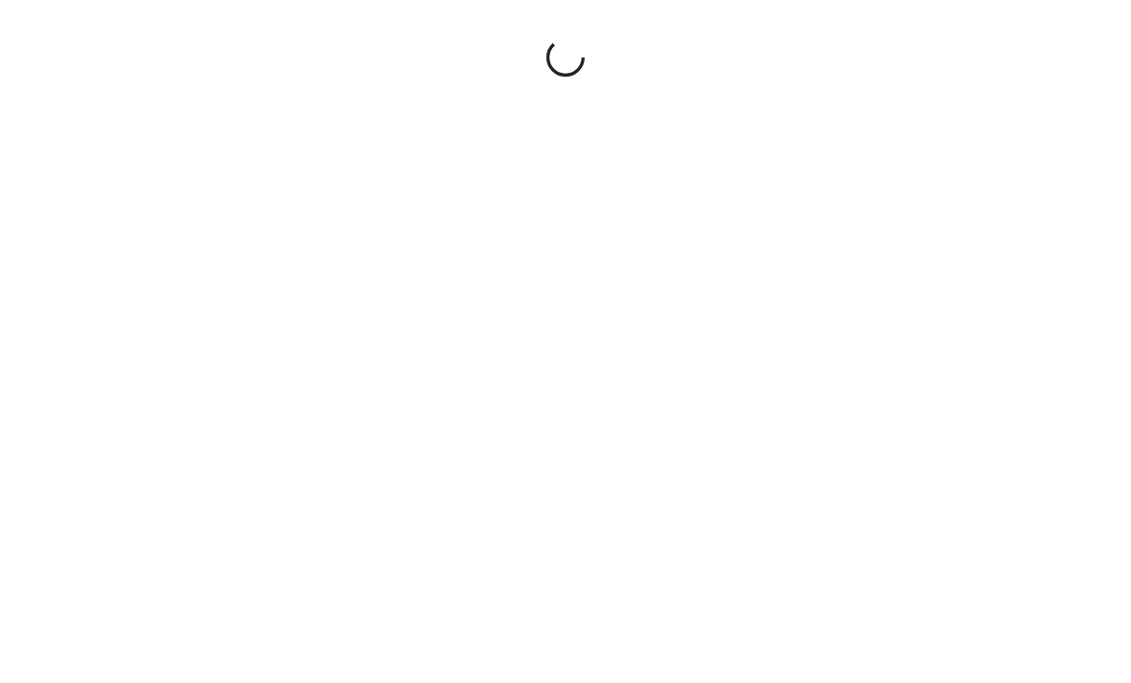
scroll to position [26, 0]
